Goal: Transaction & Acquisition: Purchase product/service

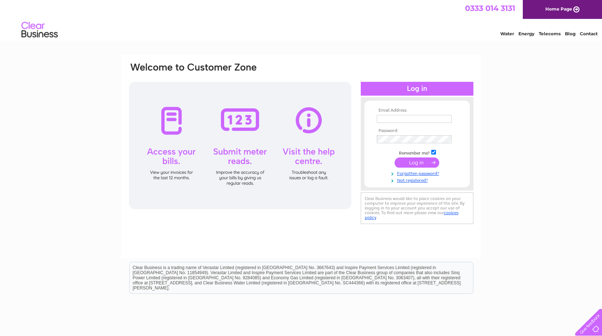
type input "tabitha.spiers@nkt.com"
click at [412, 158] on input "submit" at bounding box center [416, 162] width 45 height 10
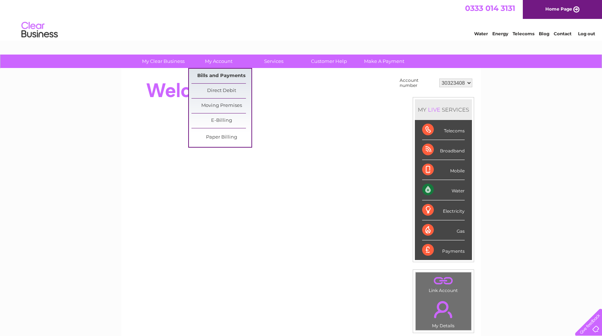
click at [207, 73] on link "Bills and Payments" at bounding box center [221, 76] width 60 height 15
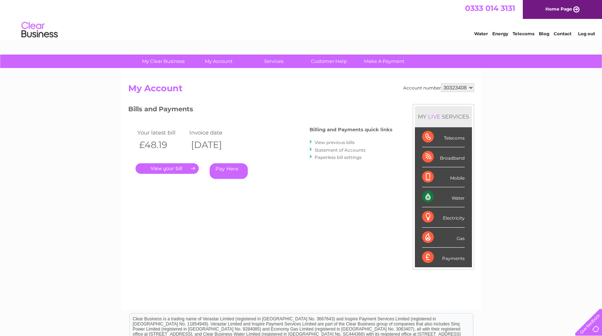
click at [223, 171] on link "Pay Here" at bounding box center [229, 171] width 38 height 16
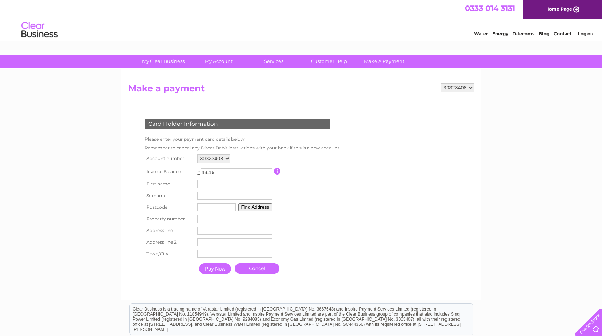
click at [218, 182] on input "text" at bounding box center [234, 184] width 75 height 8
type input "tabitha"
type input "spiers"
type input "i"
type input "dd82sp"
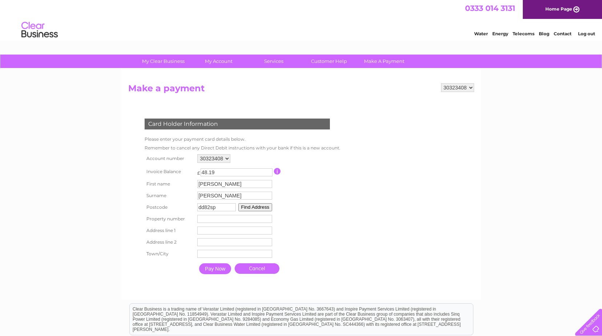
click at [259, 209] on button "Find Address" at bounding box center [255, 207] width 34 height 8
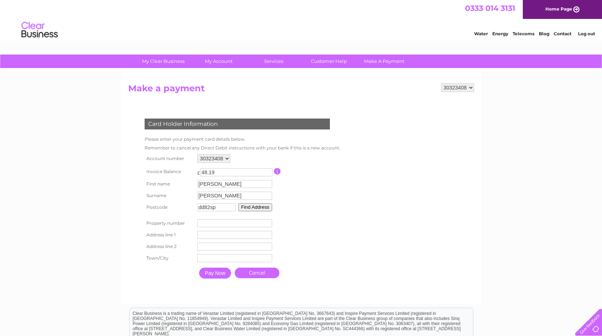
click at [226, 223] on input "number" at bounding box center [234, 223] width 75 height 8
click at [268, 223] on input "-1" at bounding box center [234, 223] width 75 height 8
click at [268, 223] on input "-2" at bounding box center [234, 223] width 75 height 8
click at [268, 223] on input "-3" at bounding box center [234, 223] width 75 height 8
click at [268, 223] on input "-4" at bounding box center [234, 223] width 75 height 8
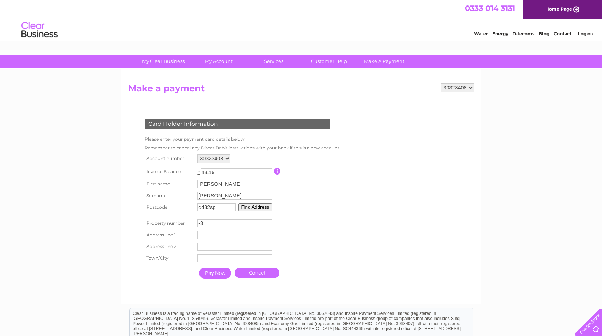
click at [268, 220] on input "-3" at bounding box center [234, 223] width 75 height 8
click at [268, 220] on input "-2" at bounding box center [234, 223] width 75 height 8
click at [268, 220] on input "-1" at bounding box center [234, 223] width 75 height 8
type input "0"
click at [268, 220] on input "0" at bounding box center [234, 223] width 75 height 8
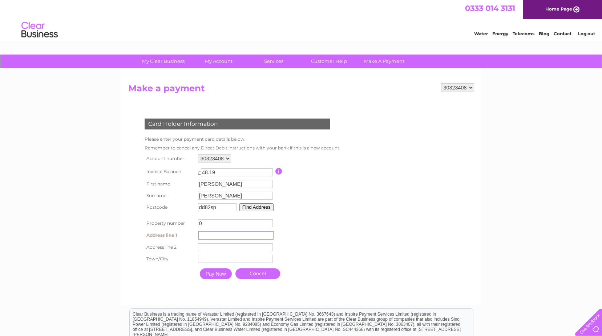
click at [245, 237] on input "text" at bounding box center [236, 235] width 76 height 9
type input "Idvies Syke"
type input "Idvies"
type input "Forfar"
click at [221, 274] on input "Pay Now" at bounding box center [215, 272] width 32 height 11
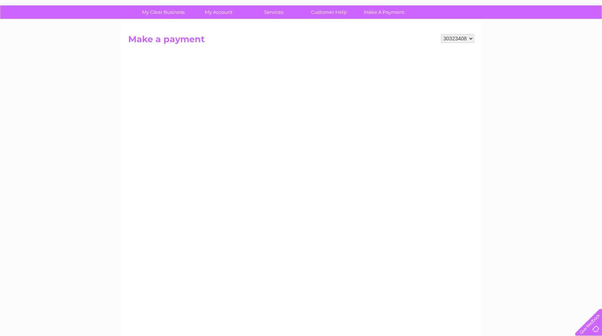
scroll to position [36, 0]
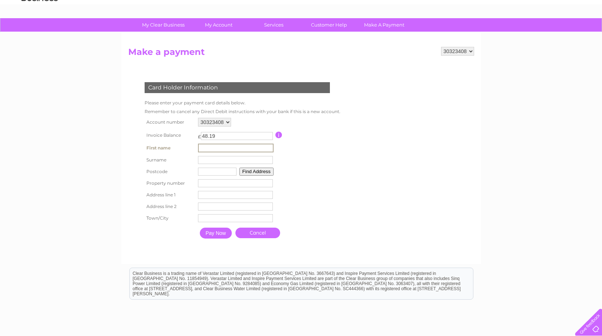
click at [219, 147] on input "text" at bounding box center [236, 147] width 76 height 9
type input "[PERSON_NAME]"
type input "dd82sp"
click at [256, 170] on button "Find Address" at bounding box center [255, 171] width 34 height 8
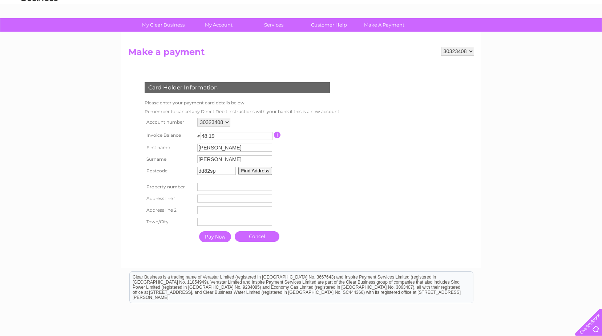
click at [208, 198] on input "text" at bounding box center [234, 198] width 75 height 8
click at [268, 190] on input "number" at bounding box center [234, 187] width 75 height 8
click at [269, 183] on input "number" at bounding box center [234, 187] width 75 height 8
click at [268, 184] on input "1" at bounding box center [234, 187] width 75 height 8
click at [268, 184] on input "2" at bounding box center [234, 187] width 75 height 8
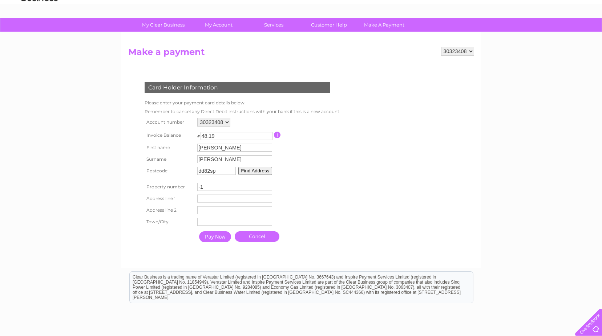
drag, startPoint x: 268, startPoint y: 189, endPoint x: 256, endPoint y: 198, distance: 14.2
click at [261, 191] on input "-1" at bounding box center [234, 187] width 75 height 8
type input "0"
click at [269, 185] on input "0" at bounding box center [234, 187] width 75 height 8
click at [253, 200] on input "text" at bounding box center [234, 198] width 75 height 8
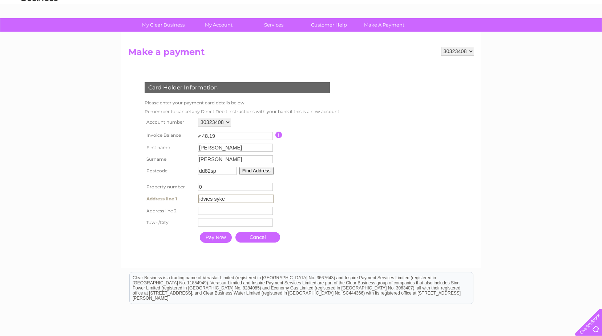
type input "idvies syke"
type input "d"
type input "idvies"
type input "forfar"
click at [219, 238] on input "Pay Now" at bounding box center [216, 237] width 32 height 11
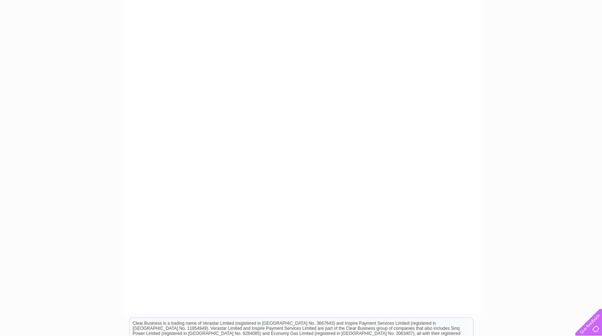
scroll to position [145, 0]
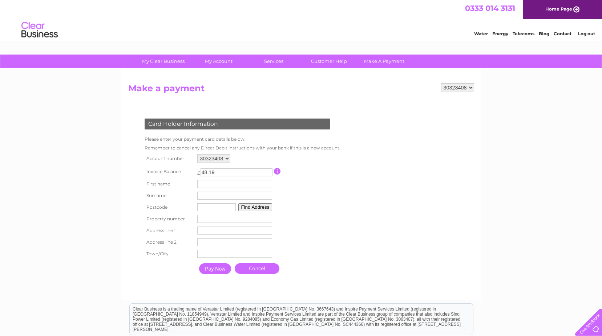
click at [211, 181] on input "text" at bounding box center [234, 184] width 75 height 8
type input "t"
type input "[PERSON_NAME]"
type input "dd82sp"
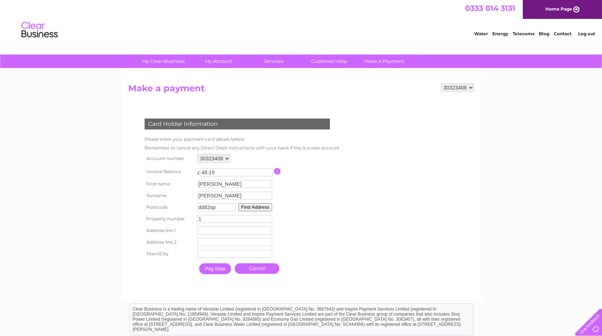
type input "1"
type input "idvies syke"
type input "idvies"
type input "forfar"
click at [228, 267] on input "Pay Now" at bounding box center [215, 268] width 32 height 11
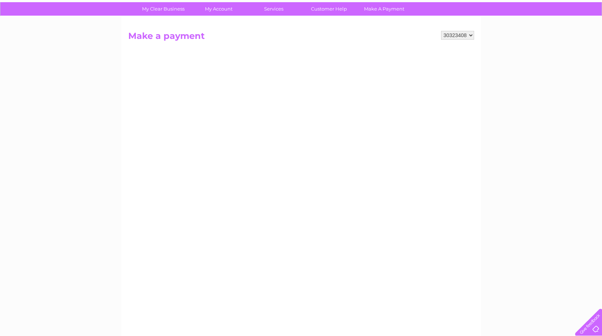
scroll to position [36, 0]
